Goal: Task Accomplishment & Management: Manage account settings

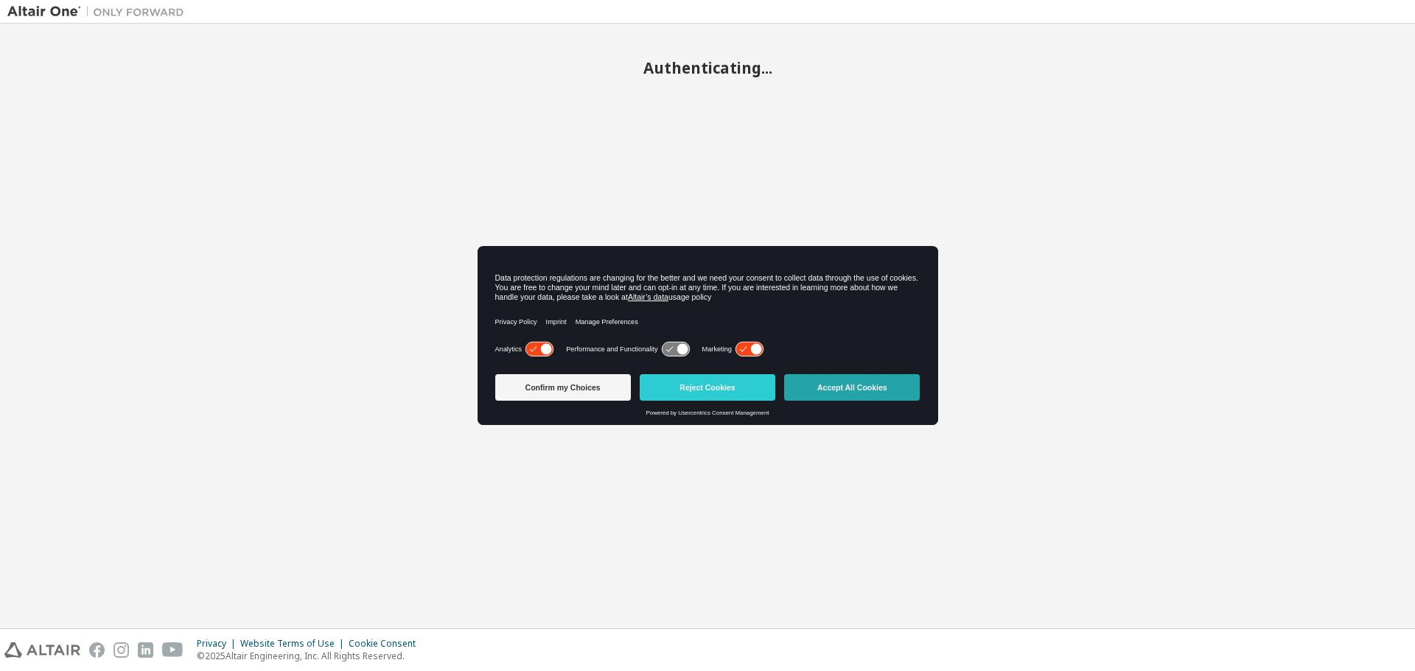
click at [854, 393] on button "Accept All Cookies" at bounding box center [852, 387] width 136 height 27
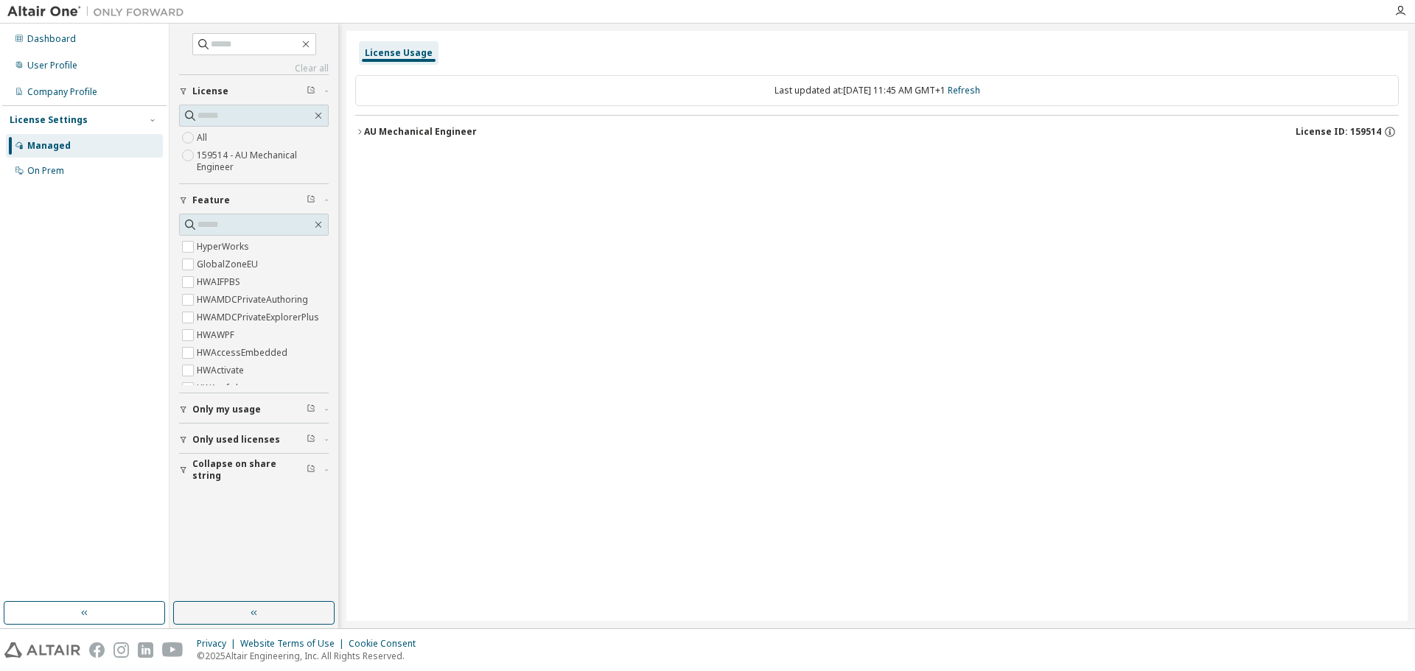
click at [360, 130] on icon "button" at bounding box center [359, 132] width 9 height 9
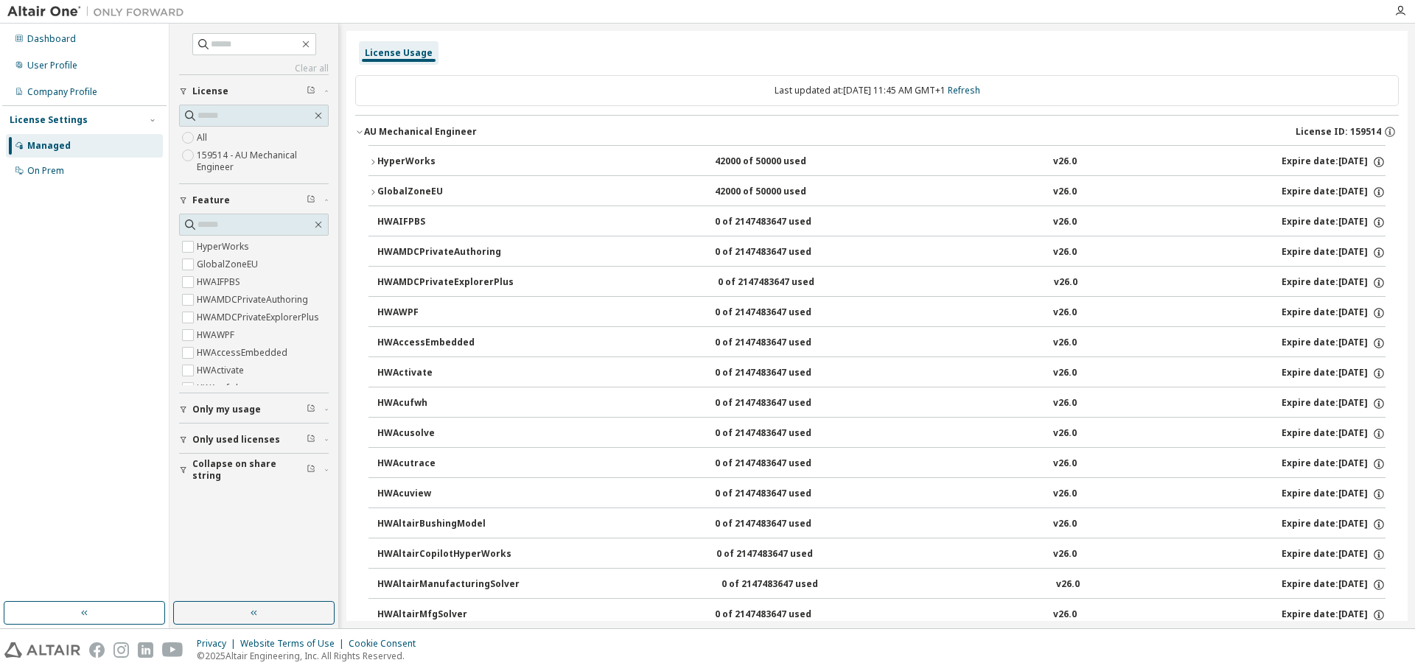
click at [377, 161] on icon "button" at bounding box center [373, 162] width 9 height 9
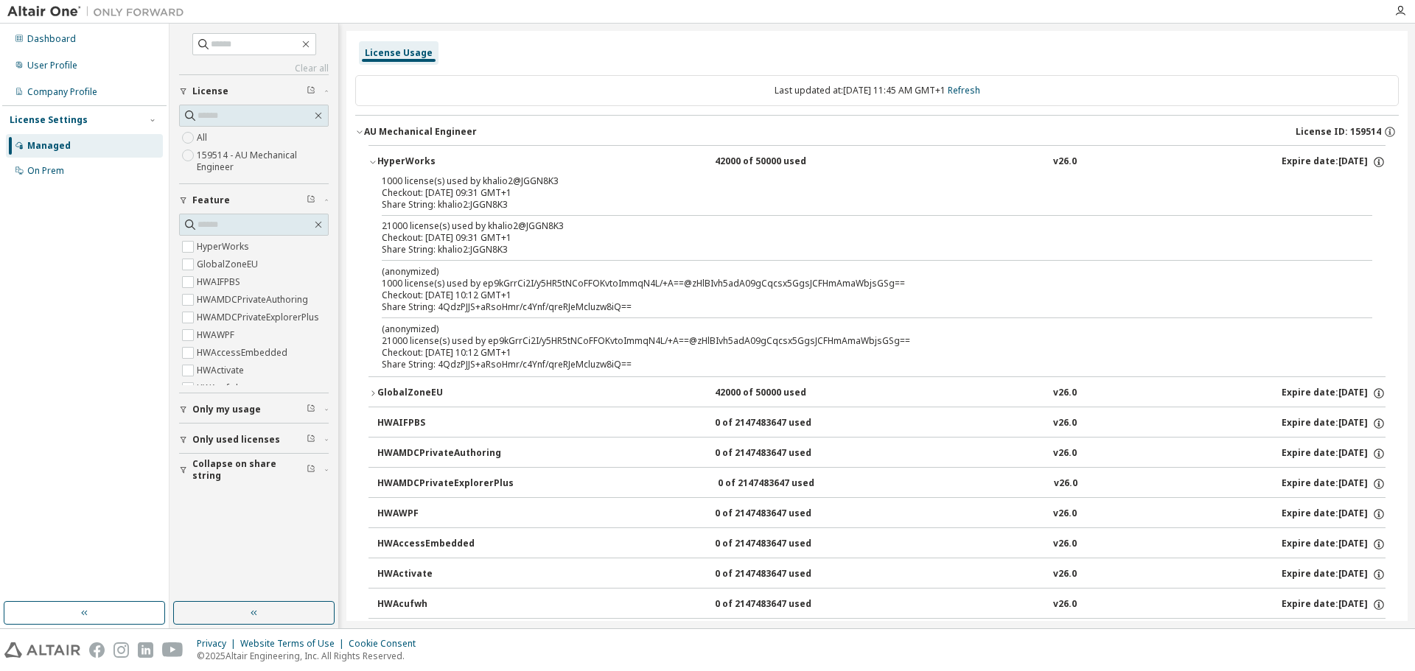
click at [377, 397] on div "GlobalZoneEU" at bounding box center [443, 393] width 133 height 13
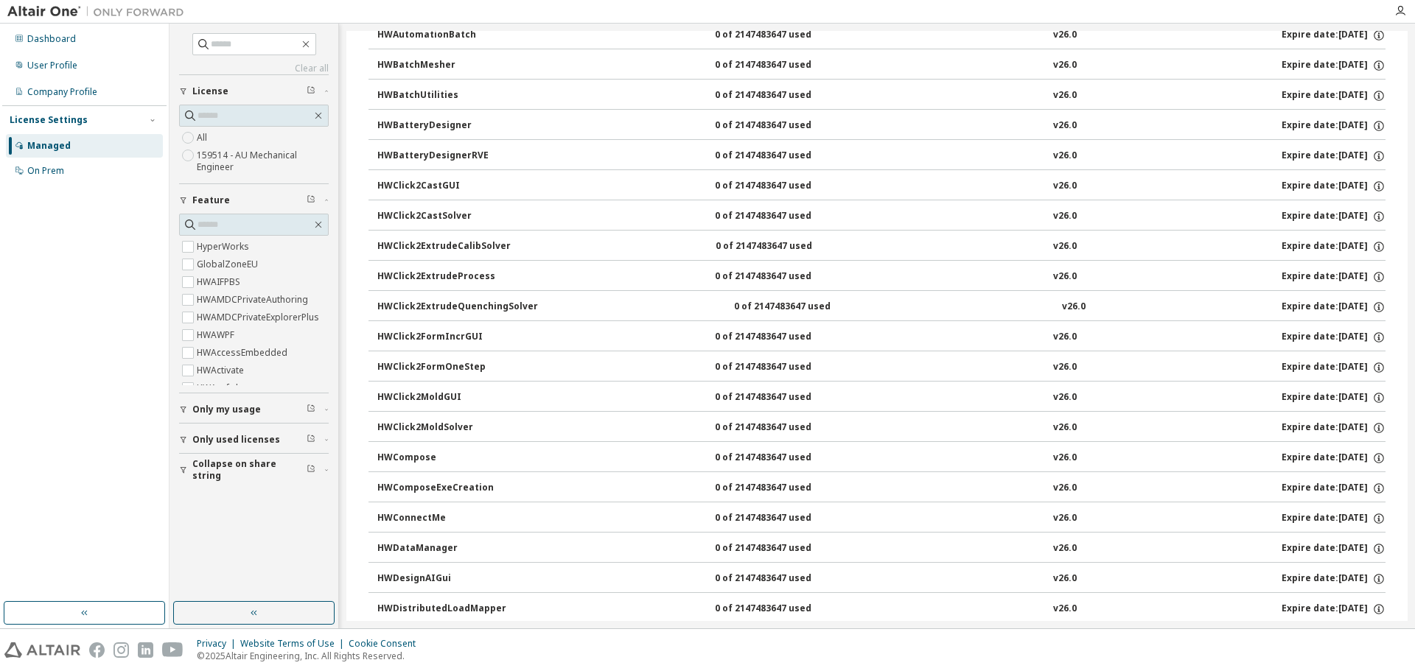
scroll to position [1179, 0]
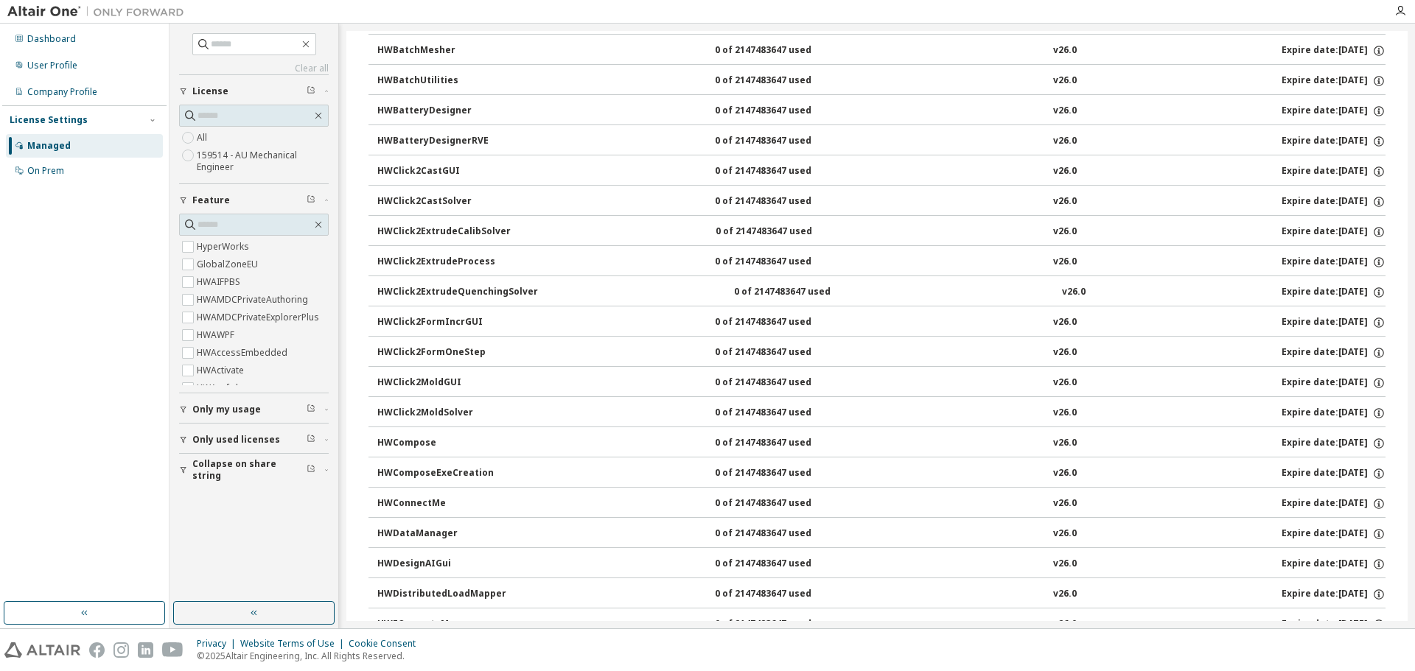
click at [247, 416] on button "Only my usage" at bounding box center [254, 410] width 150 height 32
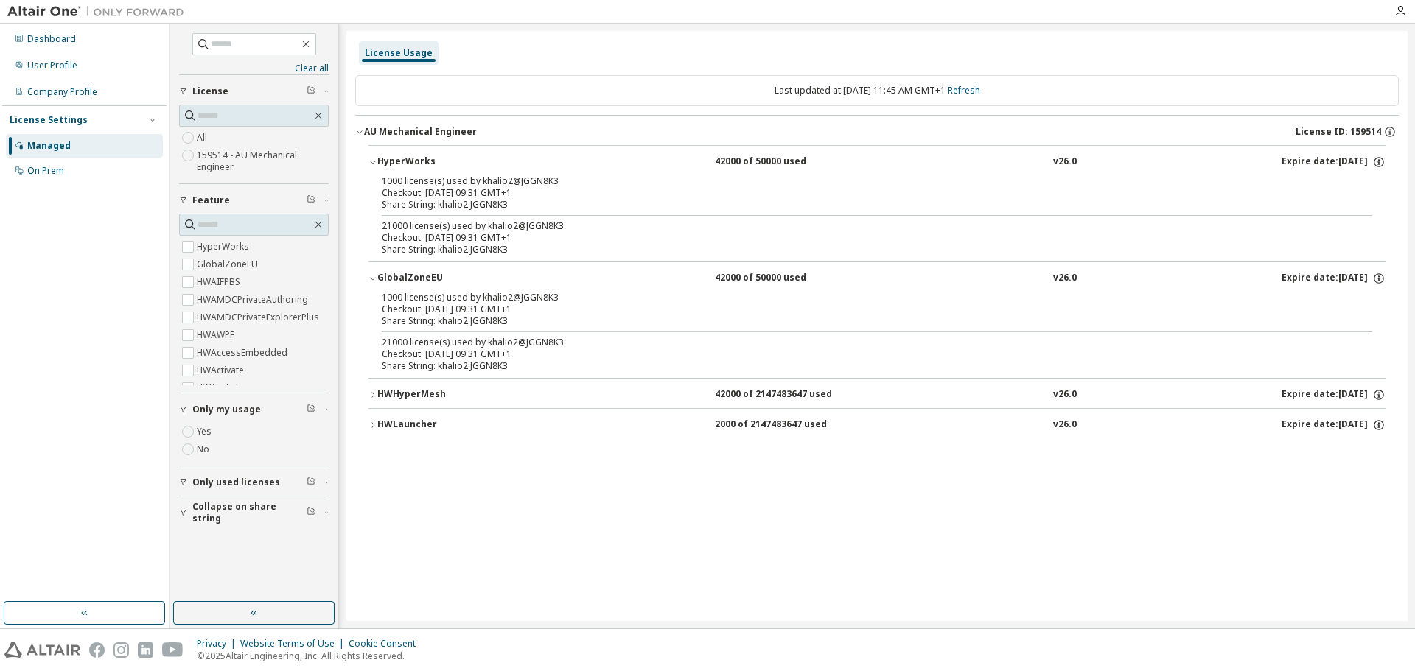
scroll to position [0, 0]
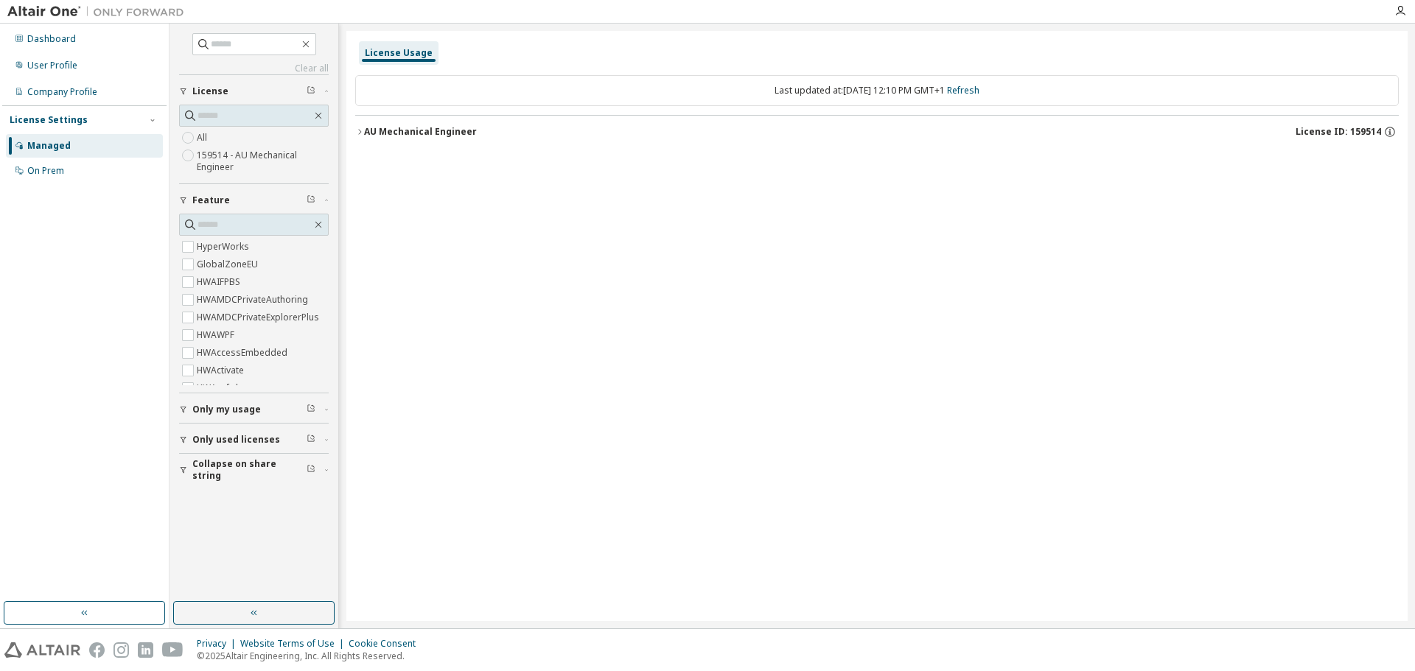
click at [358, 130] on icon "button" at bounding box center [359, 132] width 9 height 9
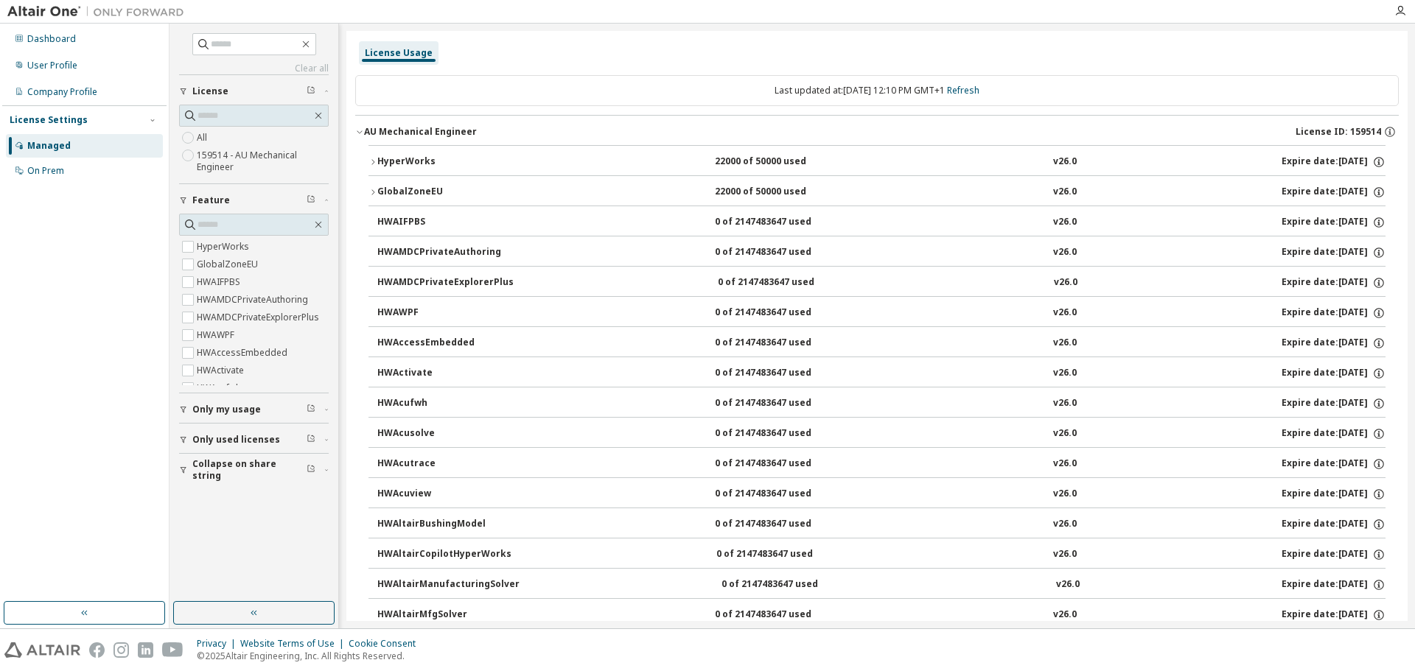
click at [380, 158] on div "HyperWorks" at bounding box center [443, 162] width 133 height 13
